Goal: Task Accomplishment & Management: Use online tool/utility

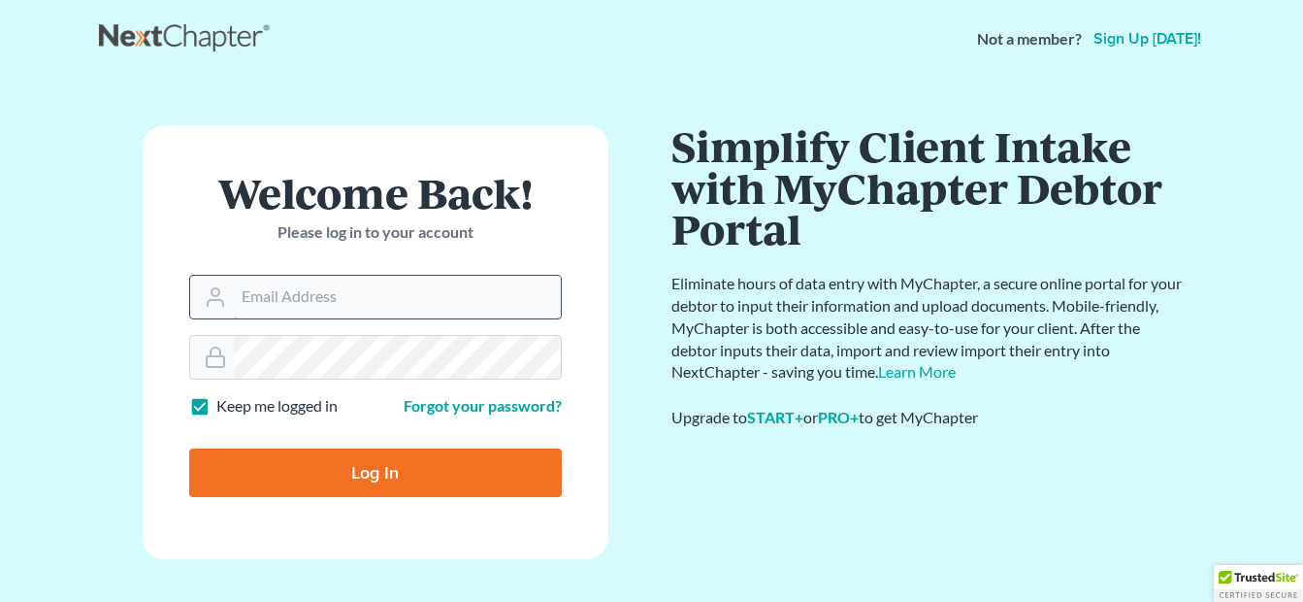
type input "[EMAIL_ADDRESS][DOMAIN_NAME]"
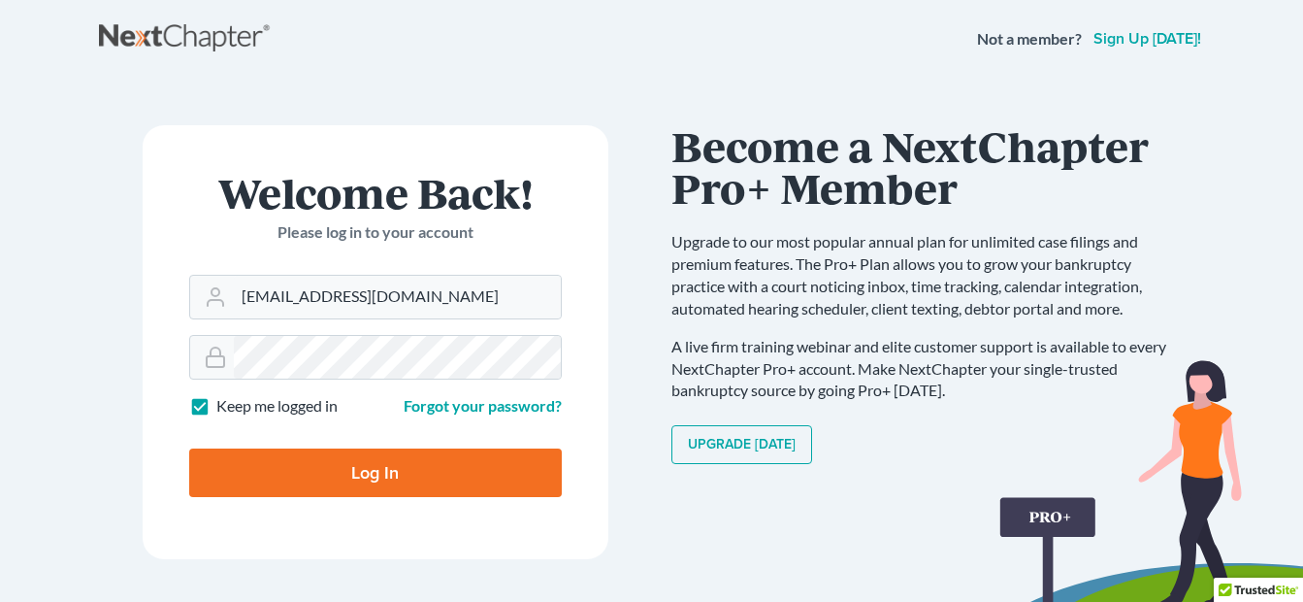
click at [381, 476] on input "Log In" at bounding box center [375, 472] width 373 height 49
type input "Thinking..."
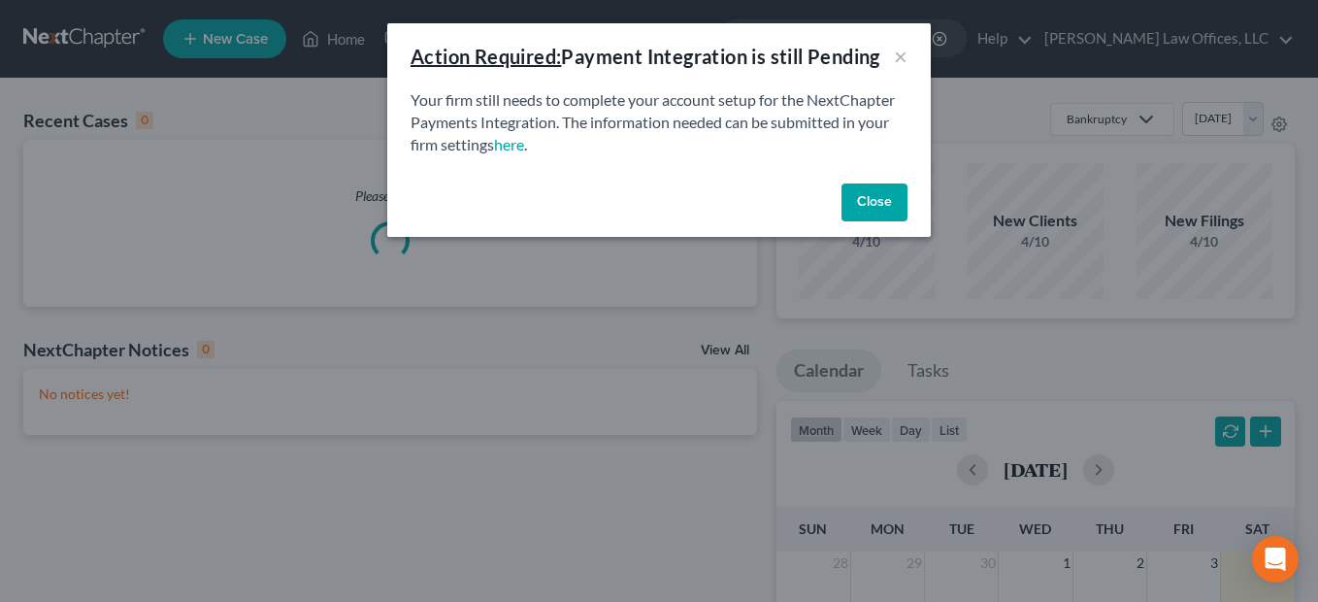
click at [885, 197] on button "Close" at bounding box center [874, 202] width 66 height 39
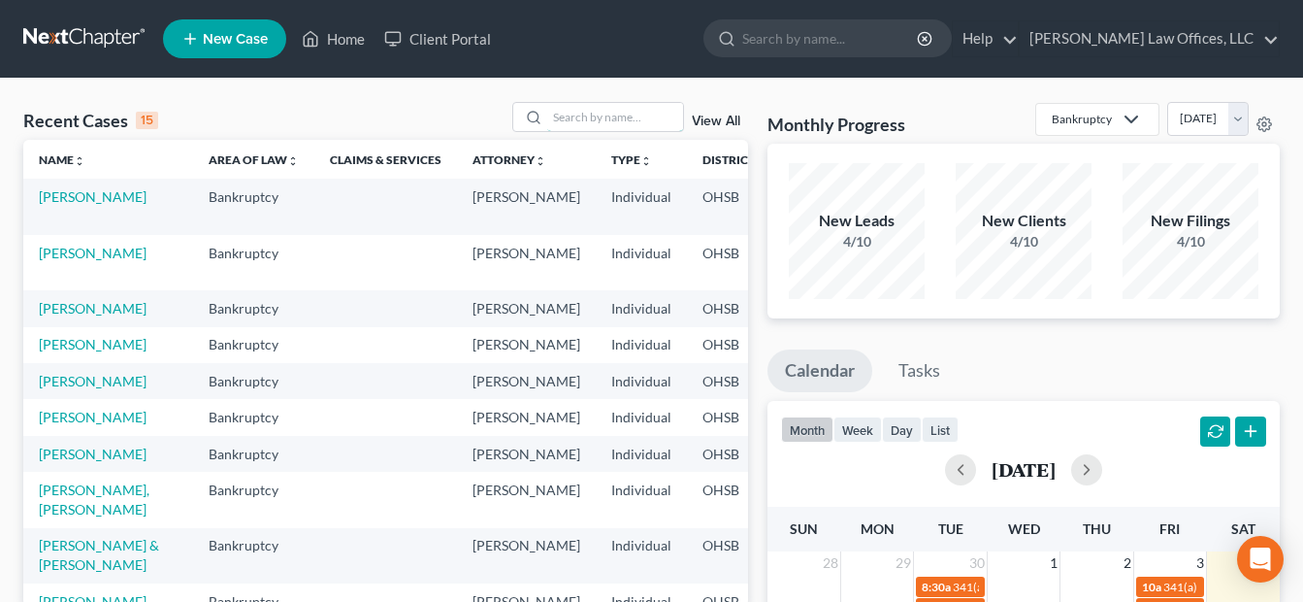
click at [632, 119] on input "search" at bounding box center [615, 117] width 136 height 28
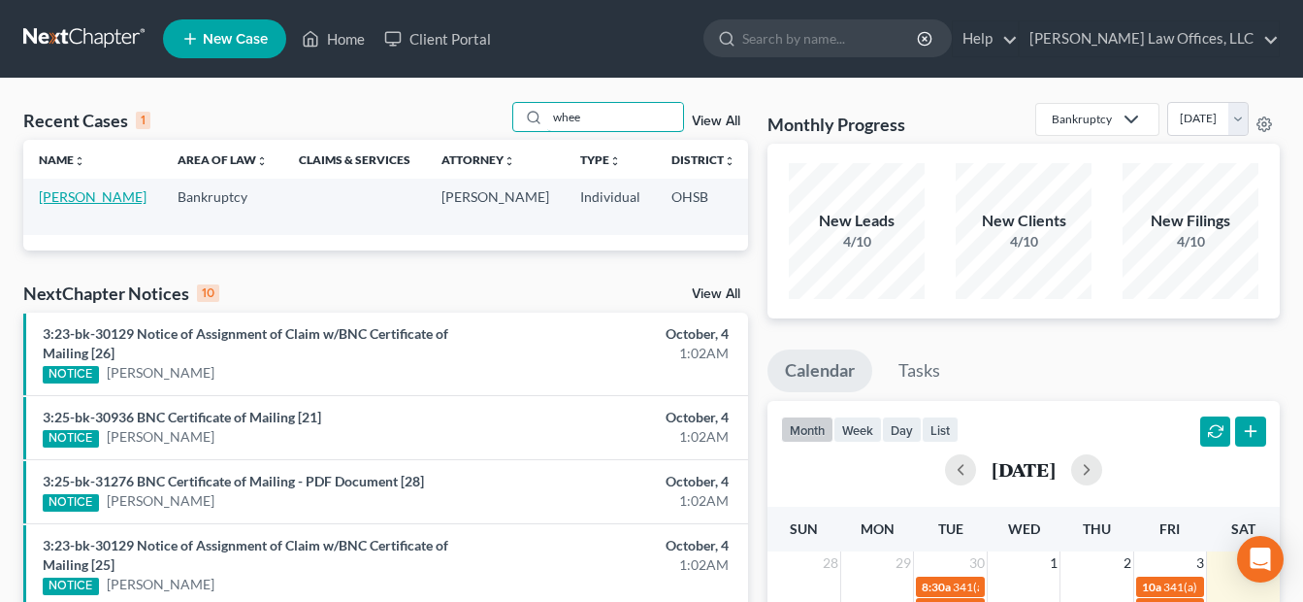
type input "whee"
click at [49, 205] on link "[PERSON_NAME]" at bounding box center [93, 196] width 108 height 16
select select "0"
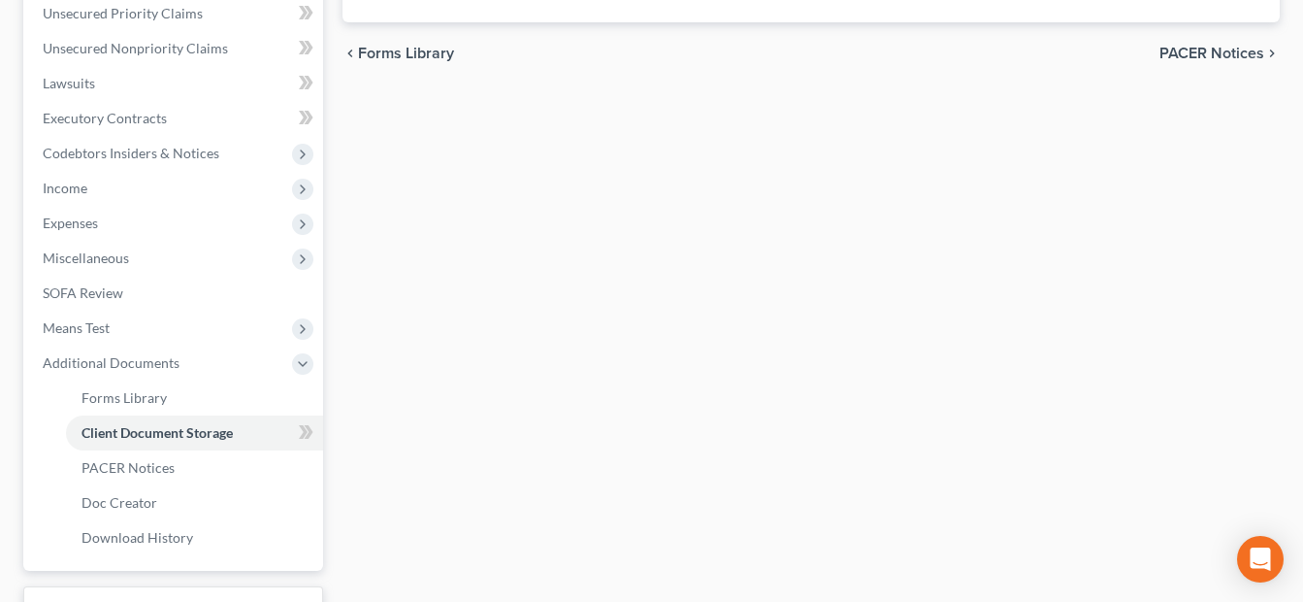
select select "7"
select select "52"
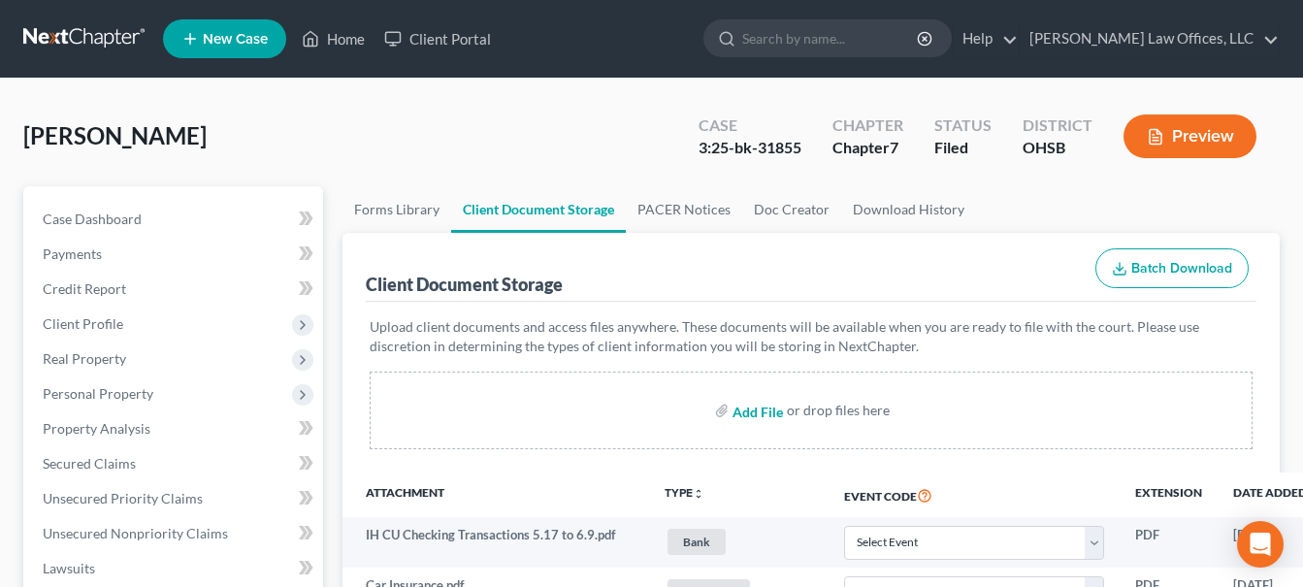
type input "C:\fakepath\Cash_App_September_2025_Account_Statement (1).pdf"
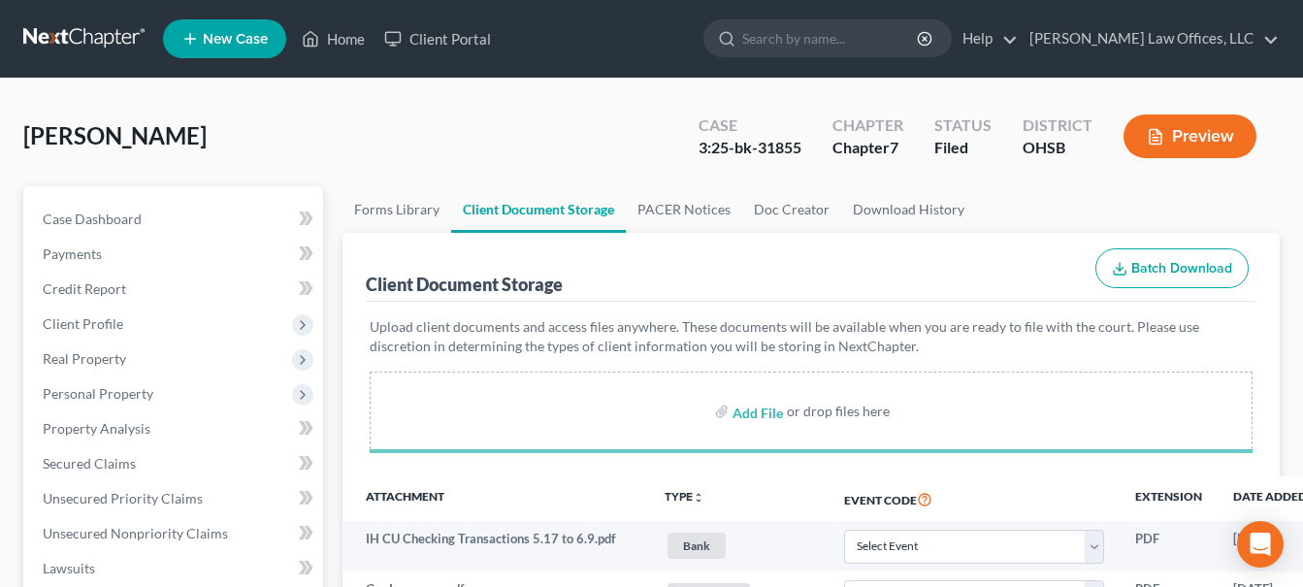
select select "7"
select select "52"
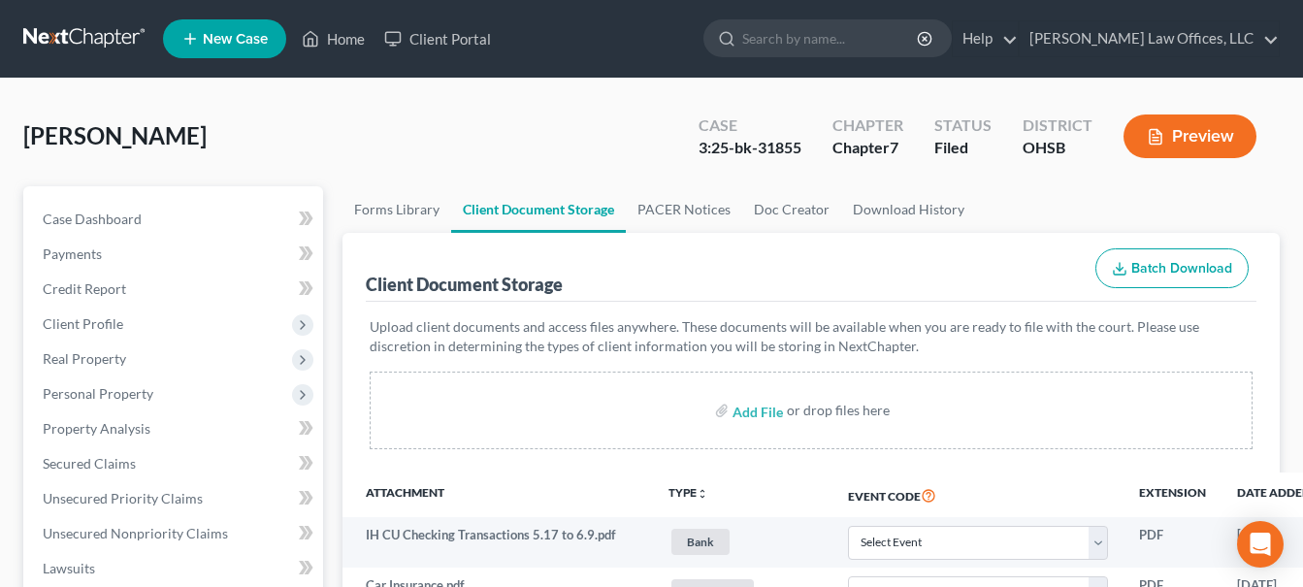
select select "7"
select select "52"
drag, startPoint x: 353, startPoint y: 43, endPoint x: 595, endPoint y: 117, distance: 252.9
click at [353, 43] on link "Home" at bounding box center [333, 38] width 82 height 35
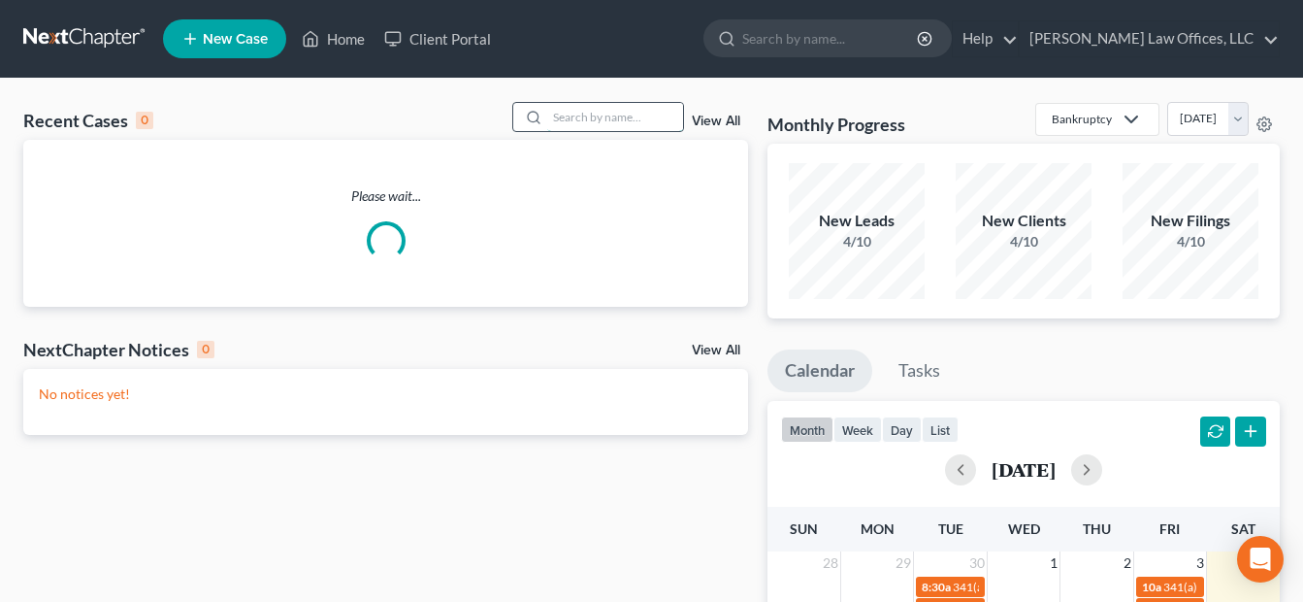
click at [597, 115] on input "search" at bounding box center [615, 117] width 136 height 28
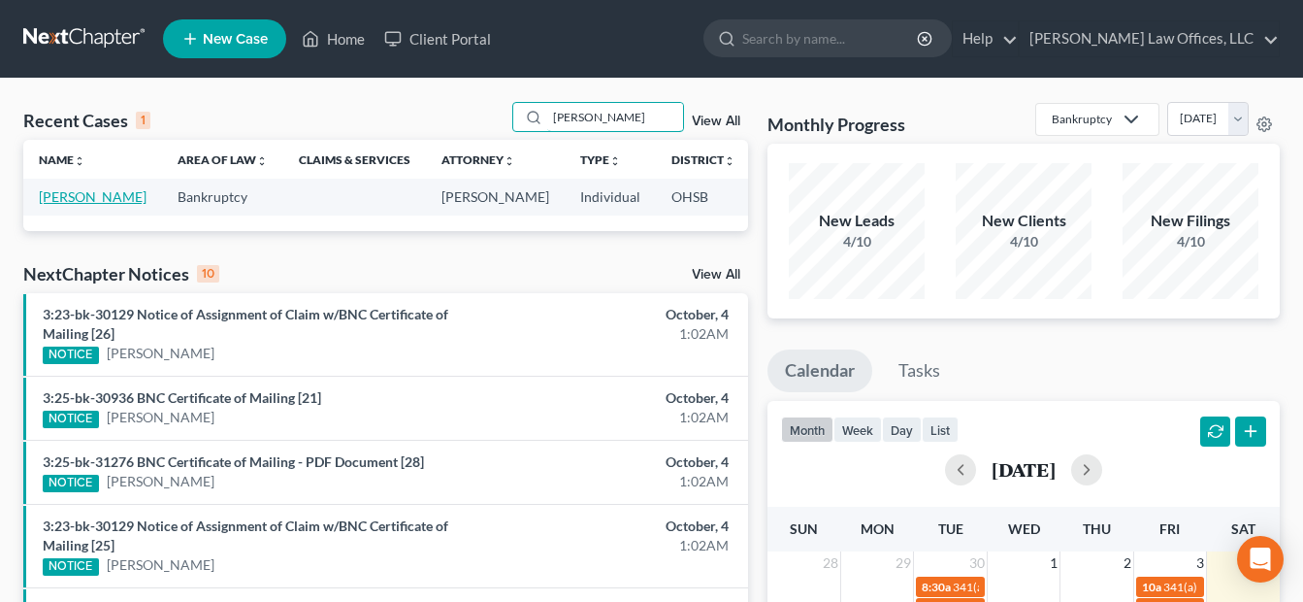
type input "[PERSON_NAME]"
click at [40, 205] on link "[PERSON_NAME]" at bounding box center [93, 196] width 108 height 16
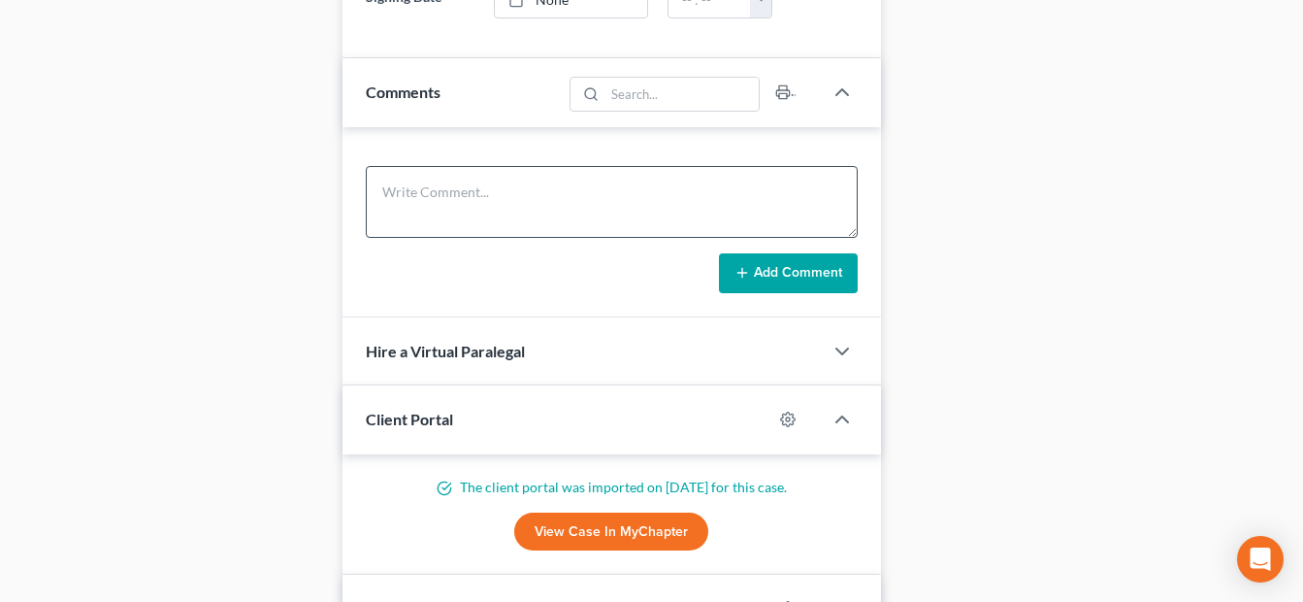
scroll to position [1359, 0]
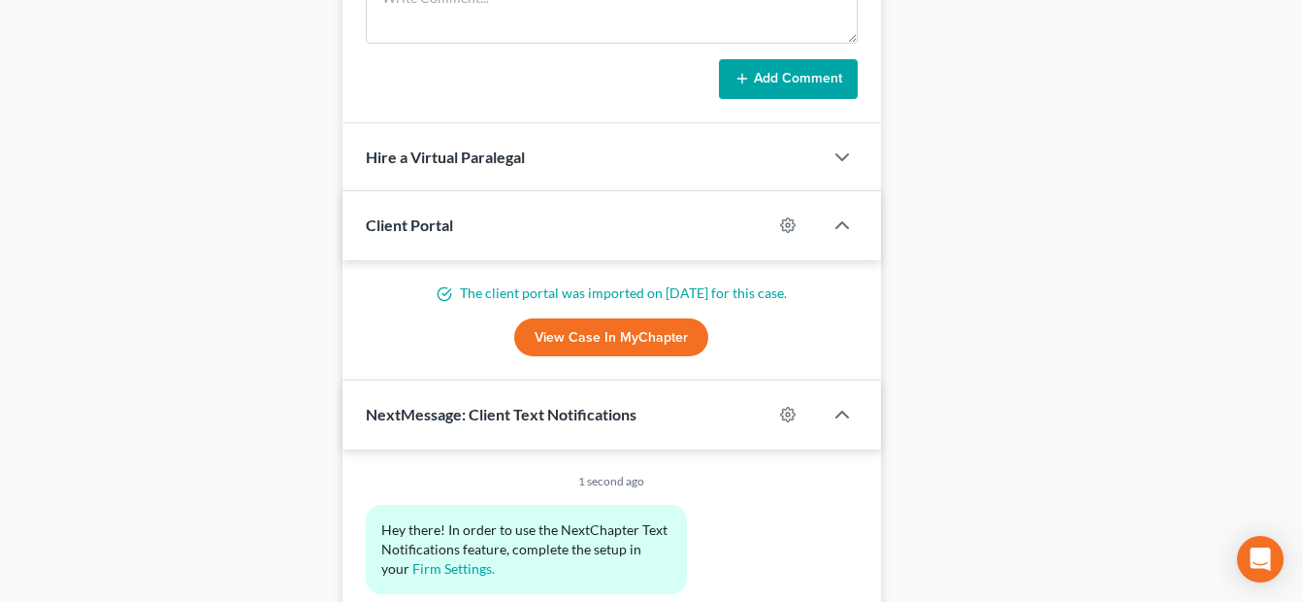
click at [678, 338] on link "View Case in MyChapter" at bounding box center [611, 337] width 194 height 39
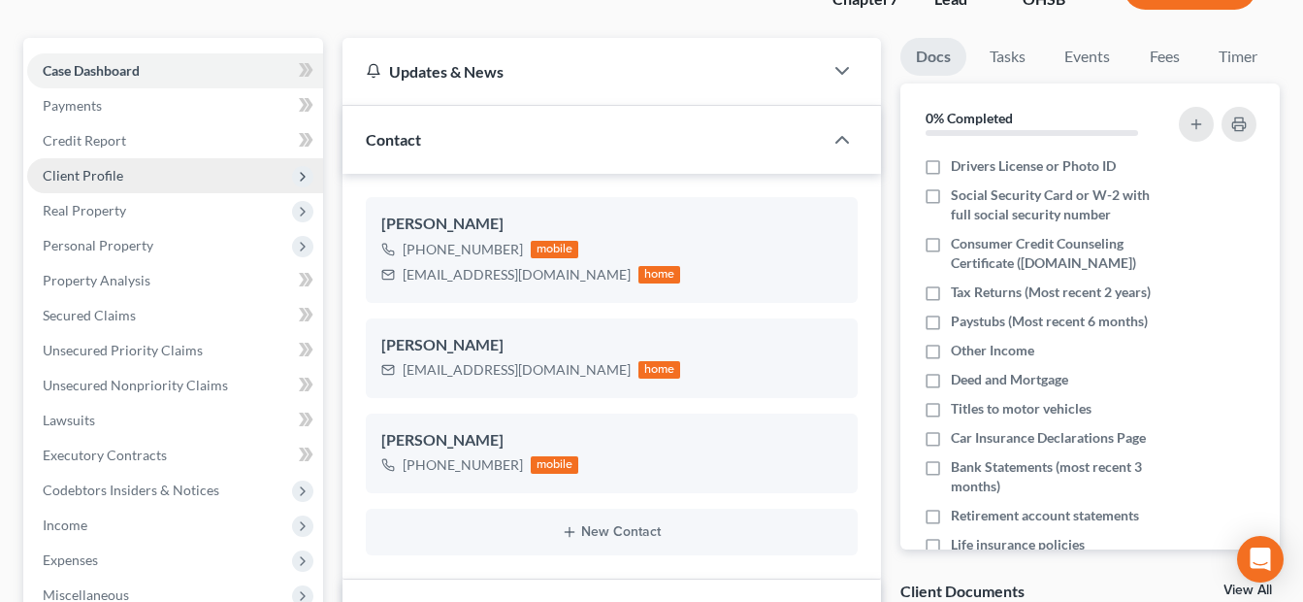
scroll to position [97, 0]
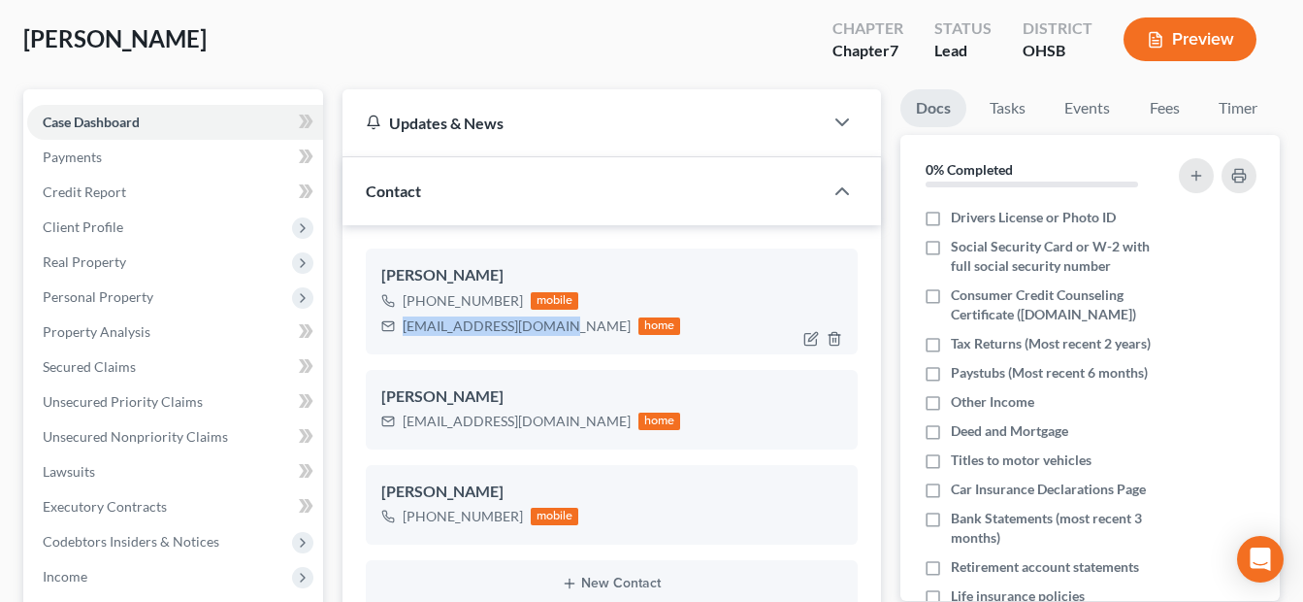
drag, startPoint x: 554, startPoint y: 325, endPoint x: 406, endPoint y: 324, distance: 148.5
click at [406, 324] on div "[EMAIL_ADDRESS][DOMAIN_NAME]" at bounding box center [517, 325] width 228 height 19
copy div "[EMAIL_ADDRESS][DOMAIN_NAME]"
